Goal: Entertainment & Leisure: Consume media (video, audio)

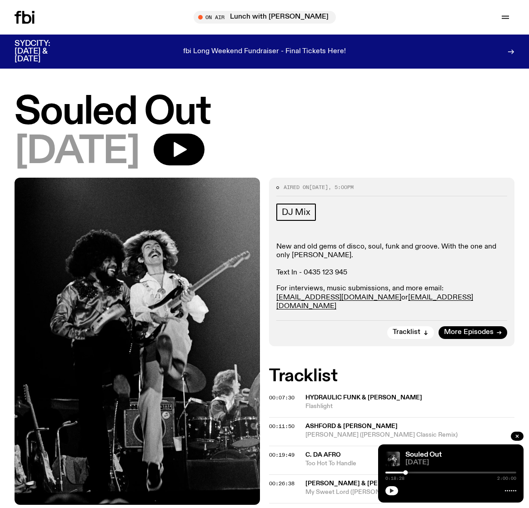
click at [395, 493] on button "button" at bounding box center [391, 490] width 13 height 9
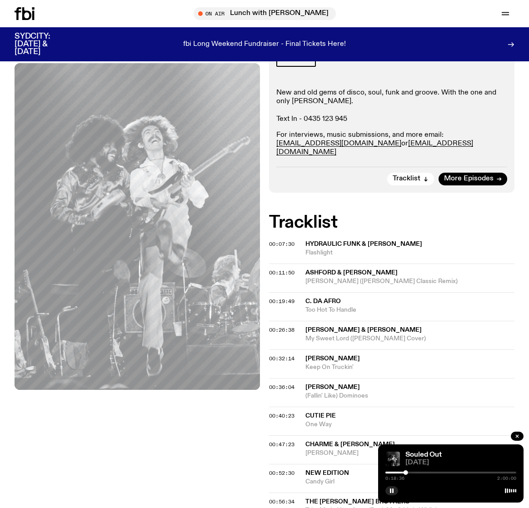
scroll to position [236, 0]
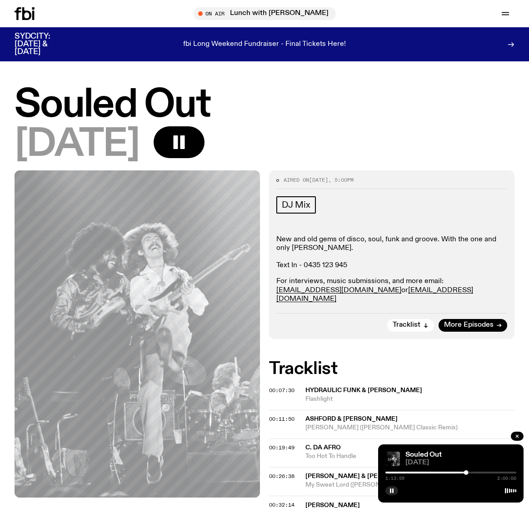
scroll to position [236, 0]
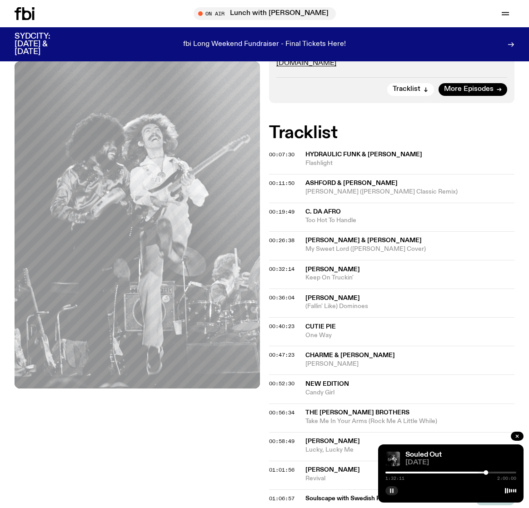
click at [395, 495] on div at bounding box center [450, 490] width 131 height 11
click at [394, 491] on icon "button" at bounding box center [391, 490] width 5 height 5
